Goal: Information Seeking & Learning: Learn about a topic

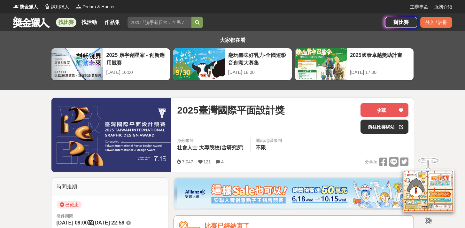
click at [429, 221] on icon at bounding box center [428, 220] width 7 height 7
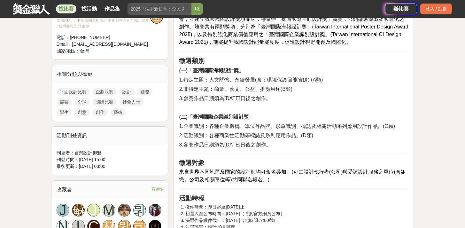
scroll to position [250, 0]
drag, startPoint x: 205, startPoint y: 145, endPoint x: 271, endPoint y: 147, distance: 66.5
click at [271, 147] on span "3.參賽作品日期須為[DATE]日後之創作。" at bounding box center [225, 144] width 92 height 5
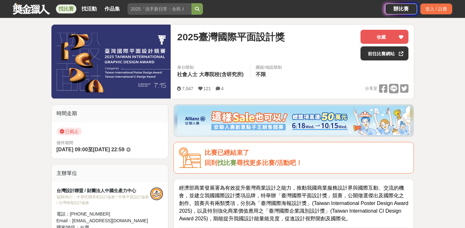
scroll to position [77, 0]
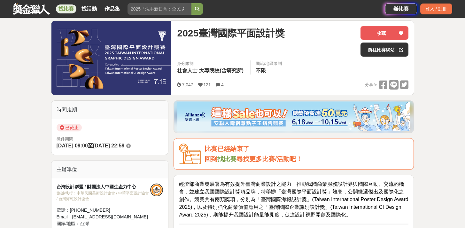
click at [69, 7] on link "找比賽" at bounding box center [66, 8] width 20 height 9
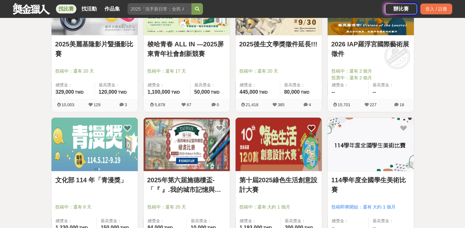
scroll to position [800, 0]
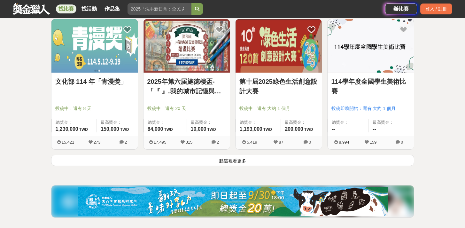
click at [256, 163] on button "點這裡看更多" at bounding box center [232, 160] width 363 height 11
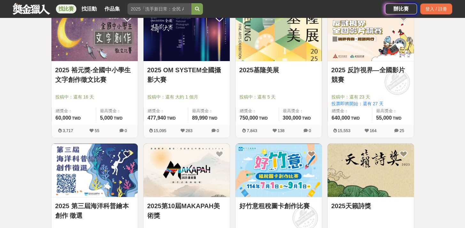
scroll to position [1062, 0]
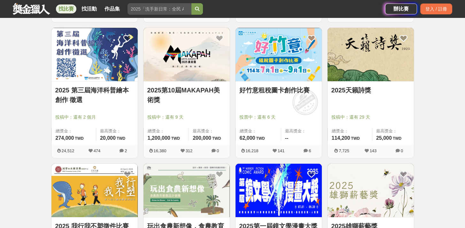
click at [256, 90] on link "好竹意租稅圖卡創作比賽" at bounding box center [278, 90] width 79 height 10
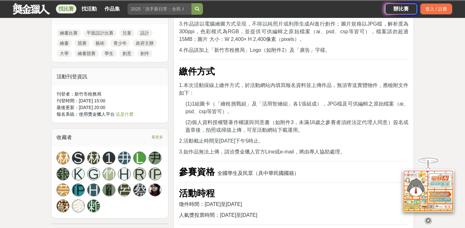
scroll to position [635, 0]
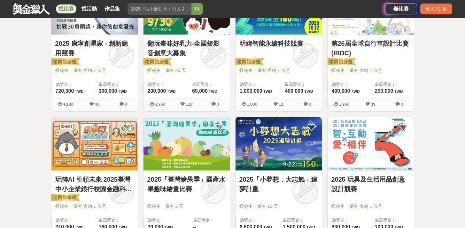
scroll to position [456, 0]
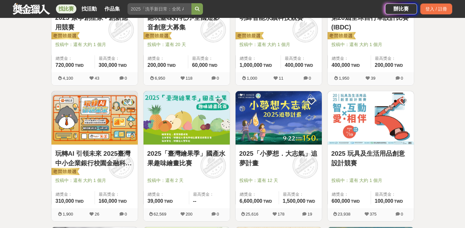
click at [192, 124] on img at bounding box center [187, 117] width 86 height 53
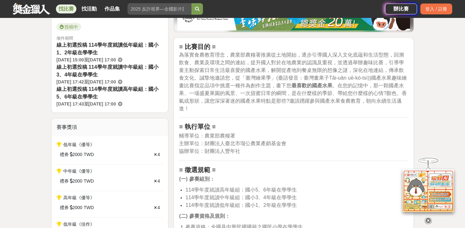
scroll to position [199, 0]
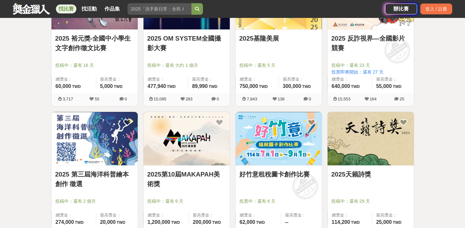
scroll to position [1067, 0]
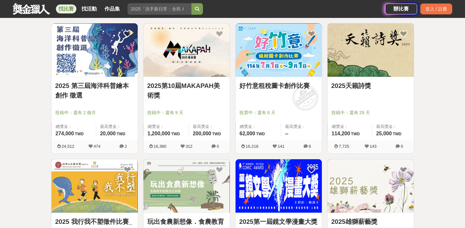
click at [182, 84] on link "2025第10屆MAKAPAH美術獎" at bounding box center [186, 90] width 79 height 19
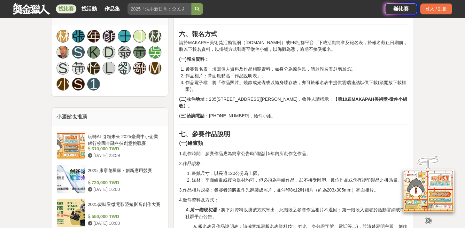
scroll to position [608, 0]
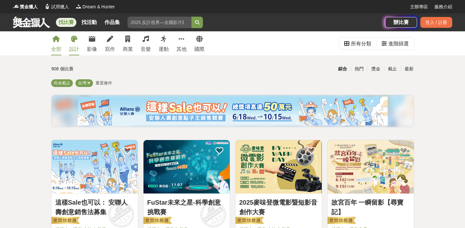
click at [74, 47] on div "設計" at bounding box center [74, 49] width 10 height 8
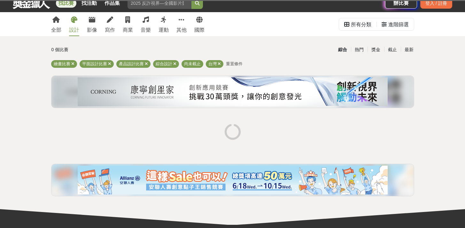
scroll to position [35, 0]
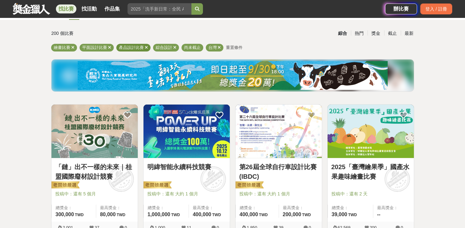
click at [146, 47] on icon at bounding box center [146, 47] width 3 height 4
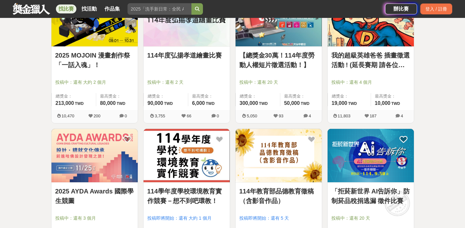
scroll to position [774, 0]
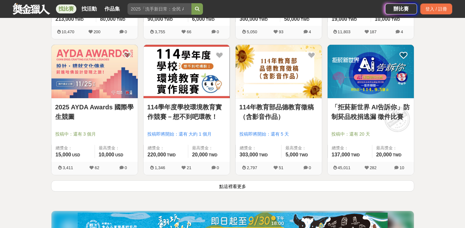
click at [121, 105] on link "2025 AYDA Awards 國際學生競圖" at bounding box center [94, 111] width 79 height 19
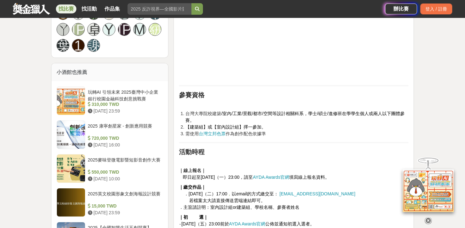
scroll to position [450, 0]
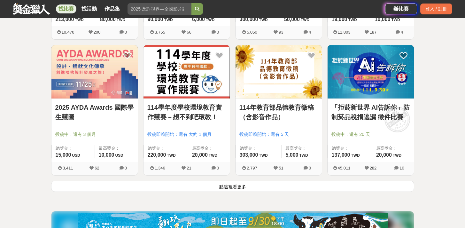
scroll to position [774, 0]
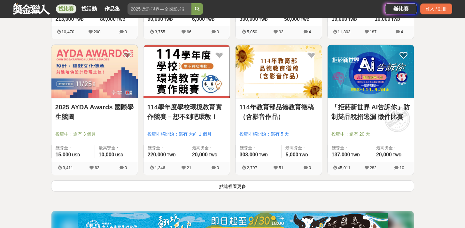
click at [220, 189] on button "點這裡看更多" at bounding box center [232, 185] width 363 height 11
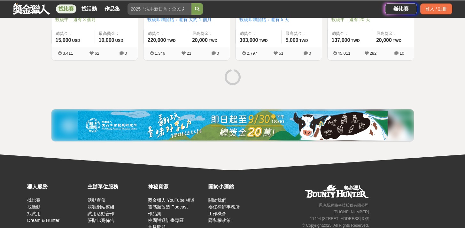
scroll to position [920, 0]
